Goal: Information Seeking & Learning: Learn about a topic

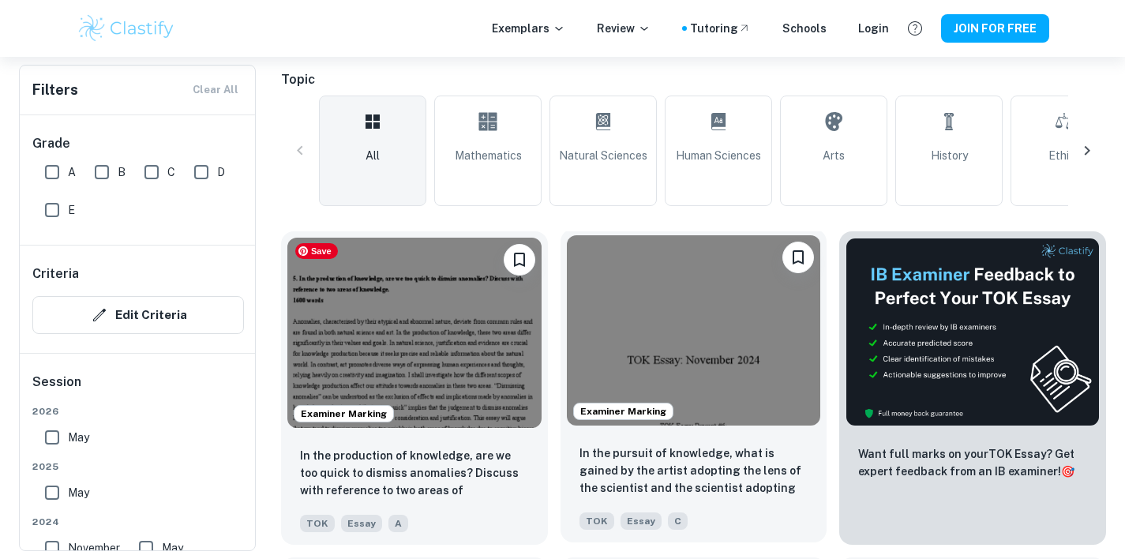
scroll to position [345, 0]
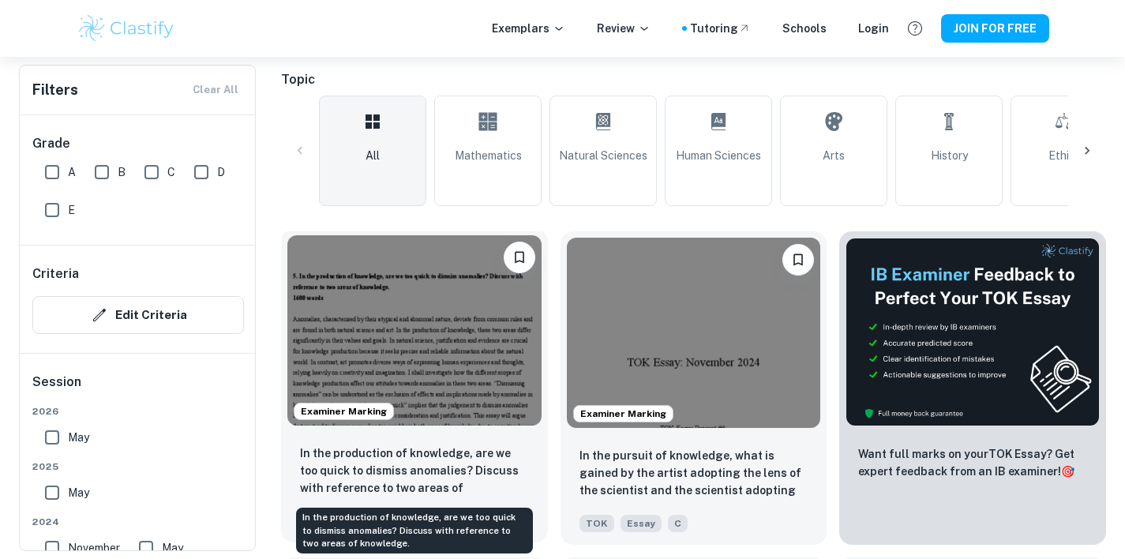
click at [508, 466] on p "In the production of knowledge, are we too quick to dismiss anomalies? Discuss …" at bounding box center [414, 471] width 229 height 54
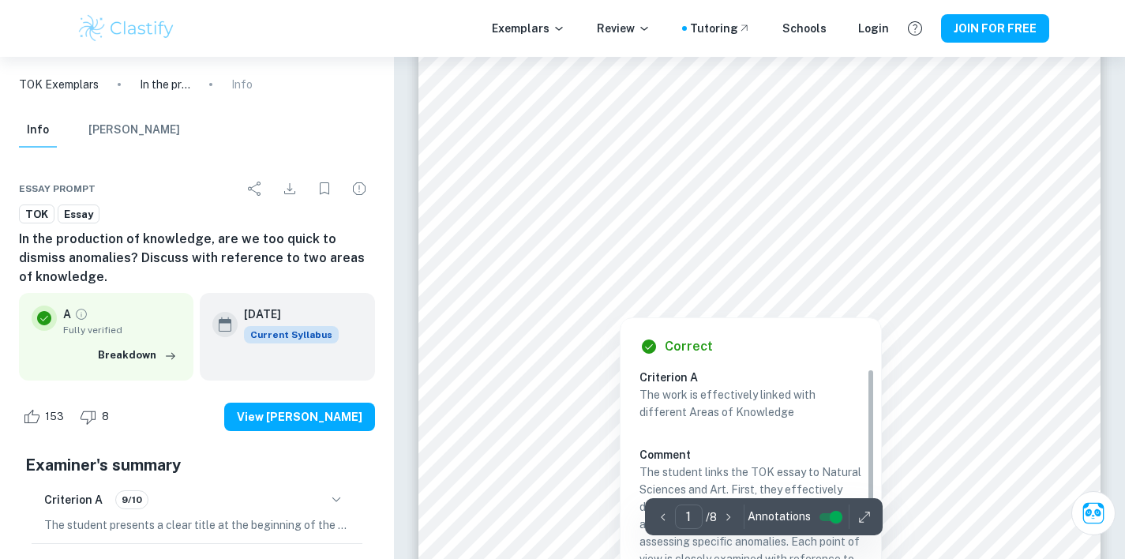
scroll to position [63, 0]
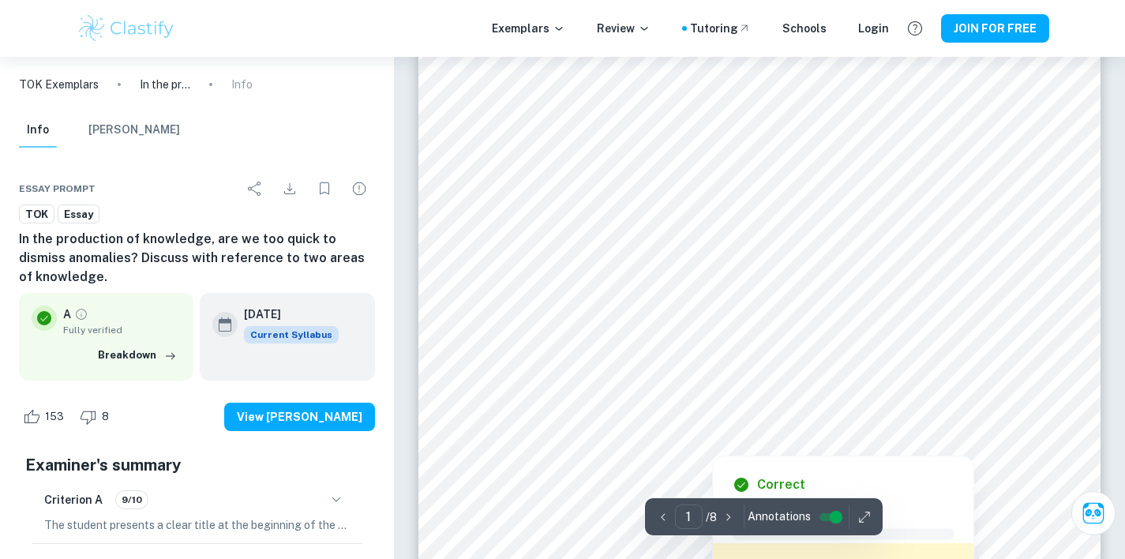
click at [942, 426] on div at bounding box center [758, 421] width 521 height 32
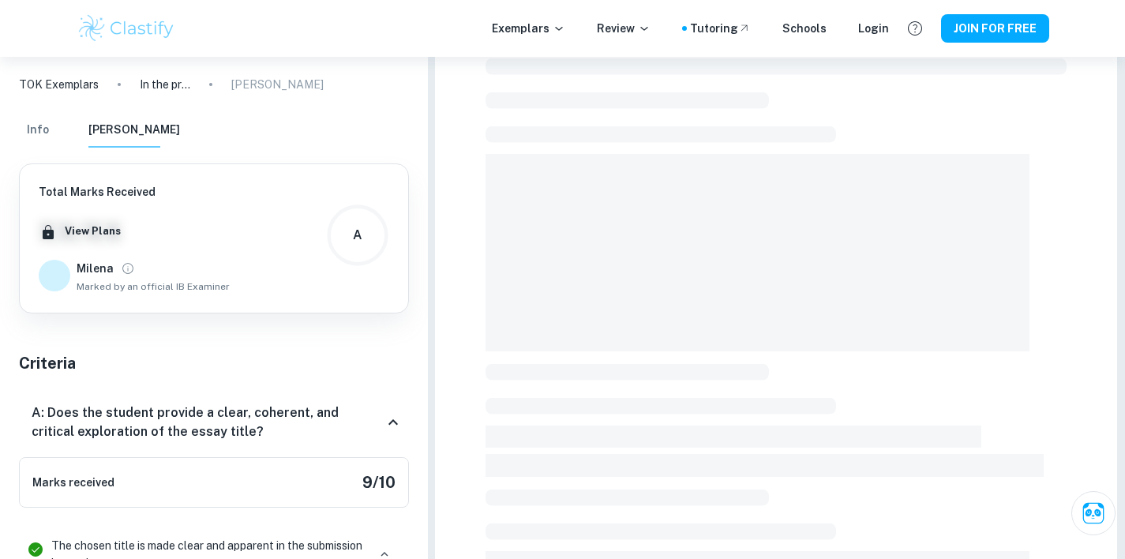
drag, startPoint x: 760, startPoint y: 295, endPoint x: 769, endPoint y: 307, distance: 14.7
click at [788, 304] on span at bounding box center [757, 252] width 544 height 197
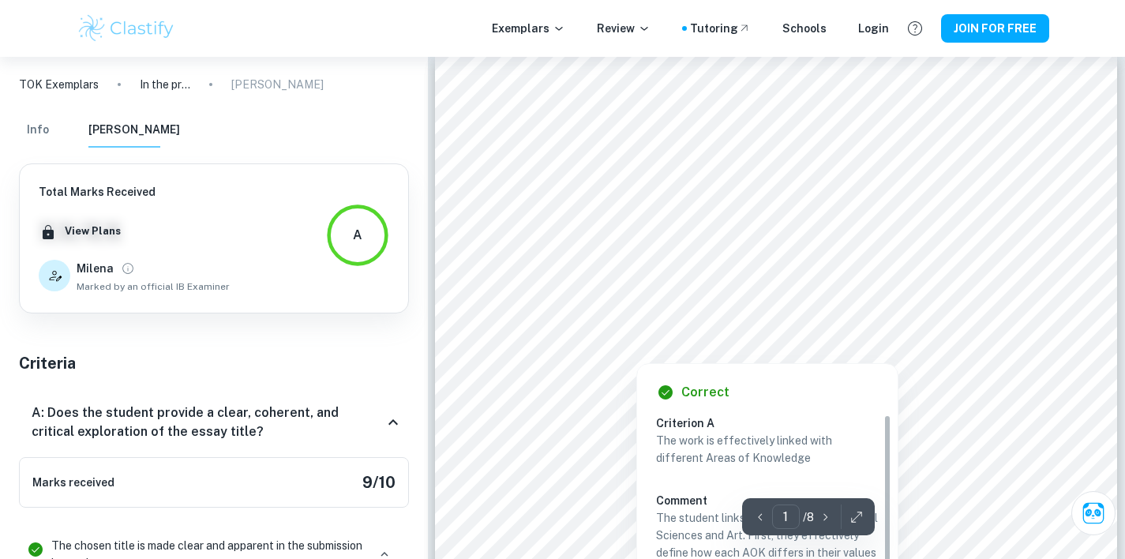
scroll to position [31, 0]
